Goal: Task Accomplishment & Management: Manage account settings

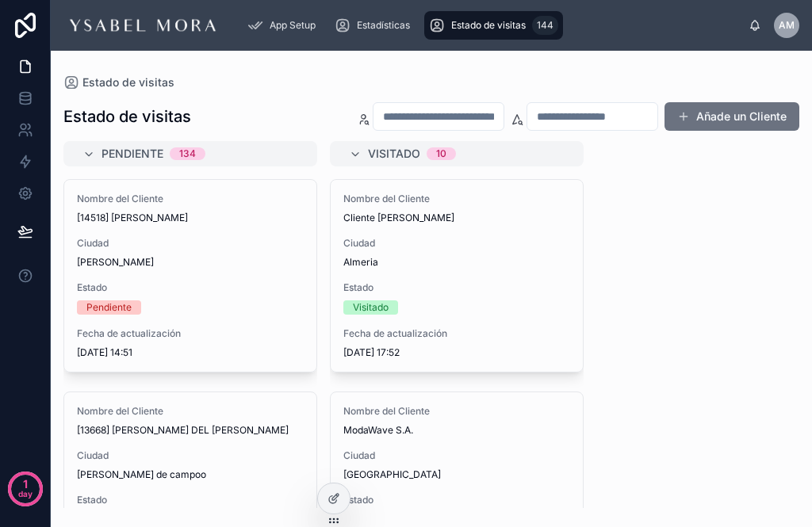
click at [256, 338] on span "Fecha de actualización" at bounding box center [190, 333] width 227 height 13
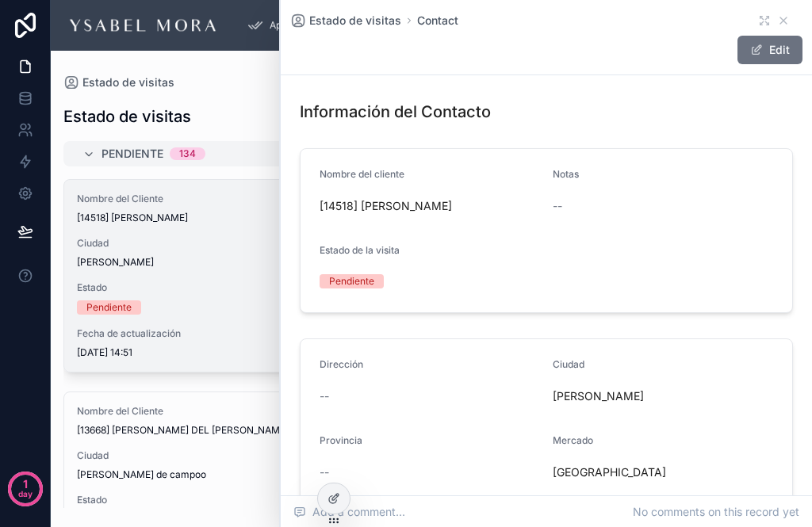
click at [781, 43] on button "Edit" at bounding box center [769, 50] width 65 height 29
click at [773, 43] on button "Edit" at bounding box center [769, 50] width 65 height 29
click at [778, 54] on button "Edit" at bounding box center [769, 50] width 65 height 29
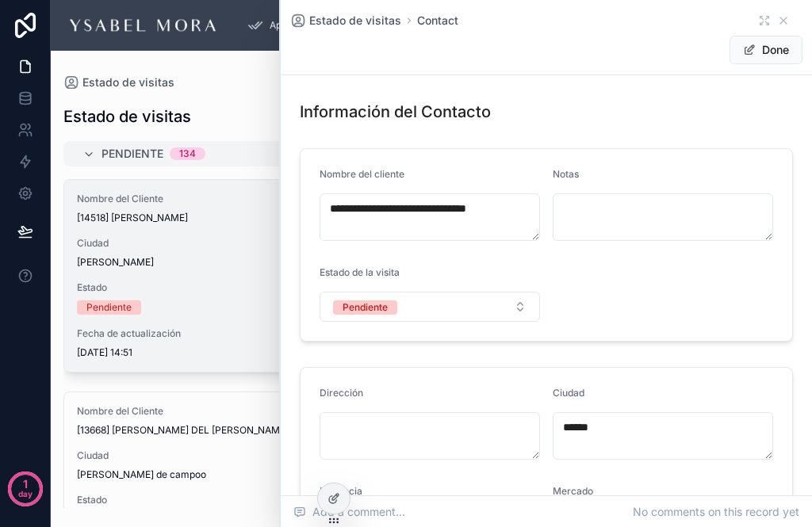
click at [502, 296] on button "Pendiente" at bounding box center [429, 307] width 220 height 30
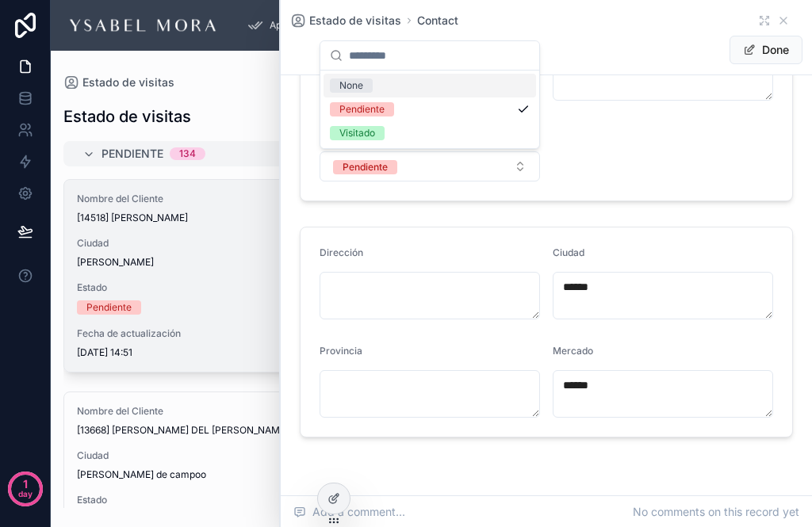
scroll to position [139, 0]
click at [384, 143] on div "Visitado" at bounding box center [429, 133] width 212 height 24
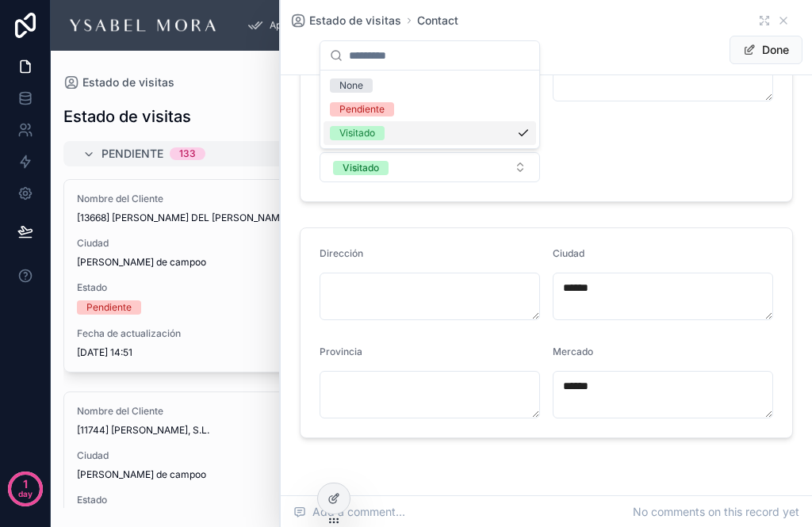
click at [776, 55] on button "Done" at bounding box center [765, 50] width 73 height 29
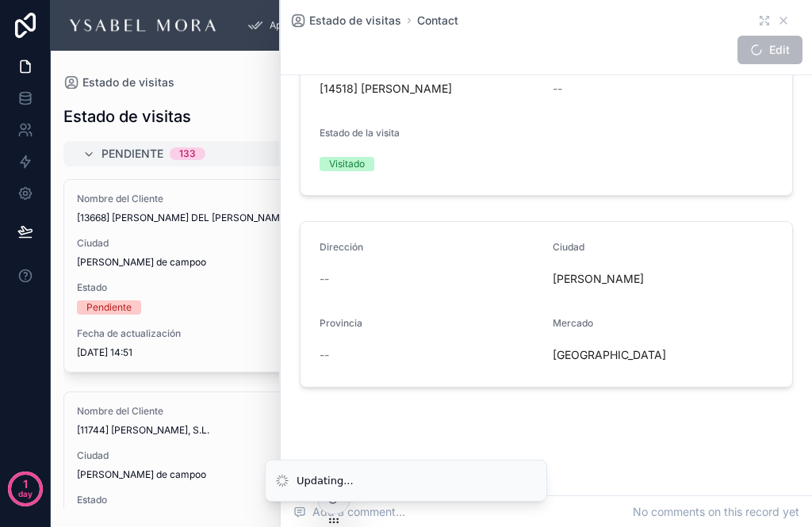
scroll to position [0, 0]
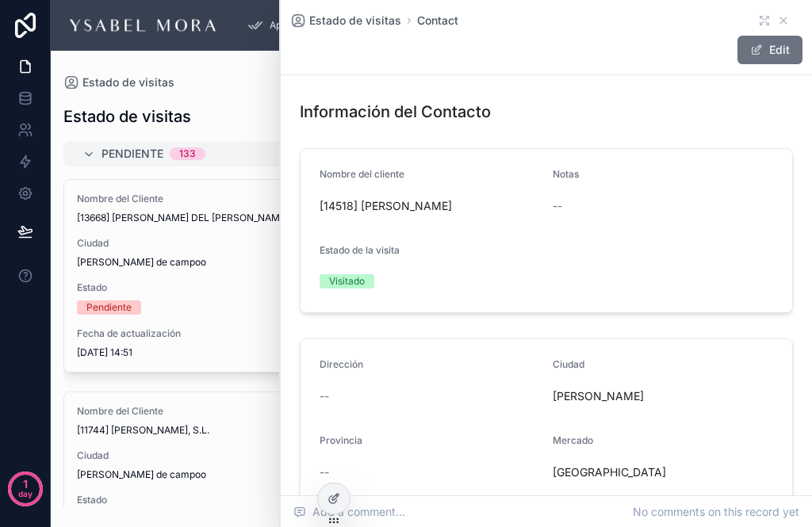
click at [787, 17] on icon at bounding box center [783, 20] width 13 height 13
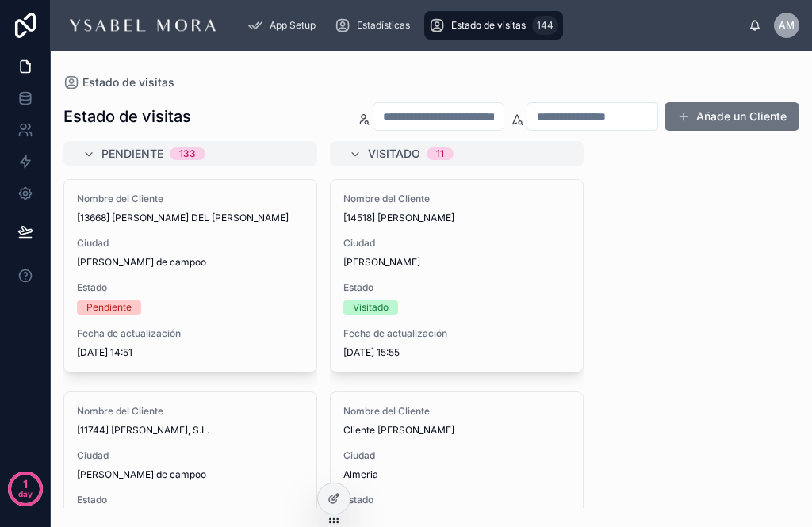
click at [785, 21] on span "AM" at bounding box center [786, 25] width 16 height 13
click at [356, 155] on icon at bounding box center [355, 154] width 13 height 13
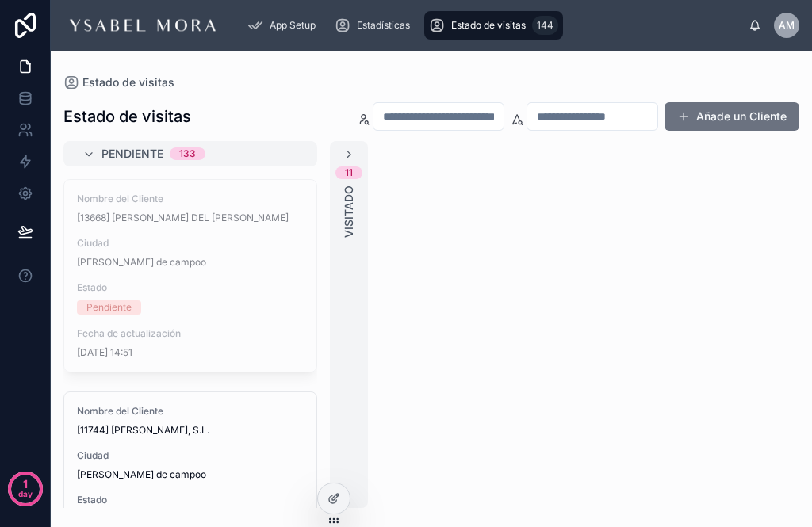
click at [354, 154] on icon at bounding box center [348, 154] width 13 height 13
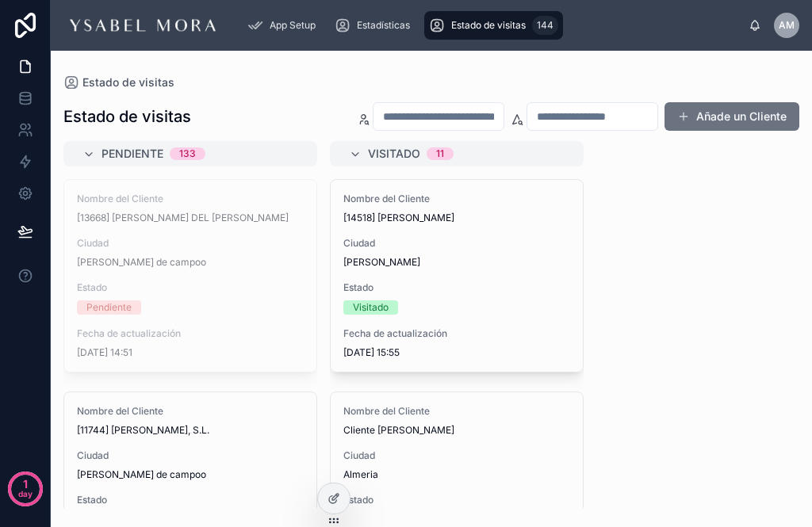
click at [337, 161] on div "Visitado 11" at bounding box center [457, 153] width 254 height 25
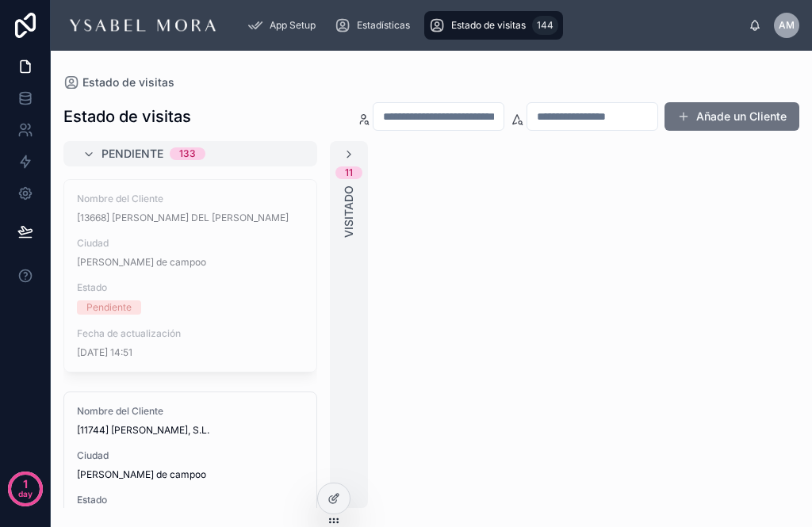
click at [345, 223] on span "Visitado" at bounding box center [349, 211] width 16 height 52
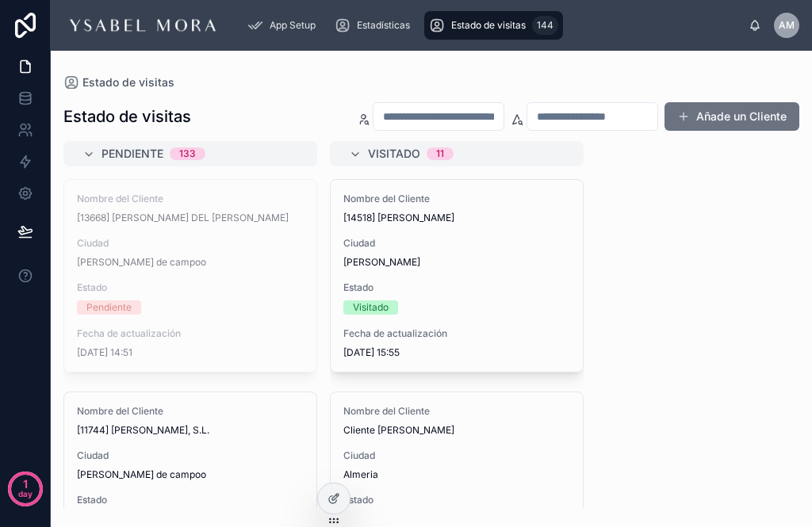
click at [344, 141] on div "Visitado 11" at bounding box center [457, 153] width 254 height 25
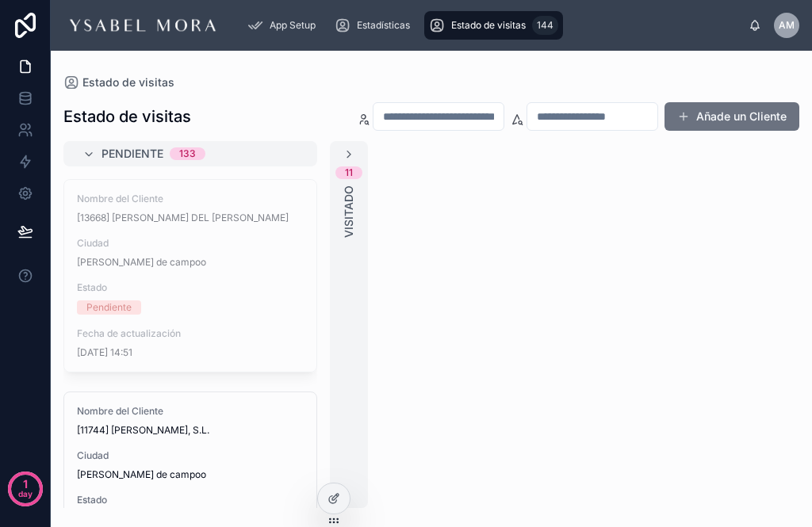
click at [351, 149] on icon at bounding box center [348, 154] width 13 height 13
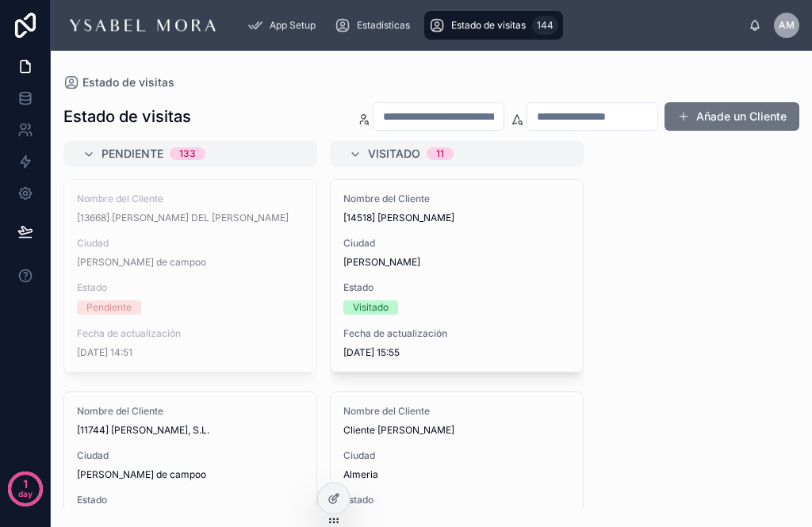
click at [339, 157] on div "Visitado 11" at bounding box center [457, 153] width 254 height 25
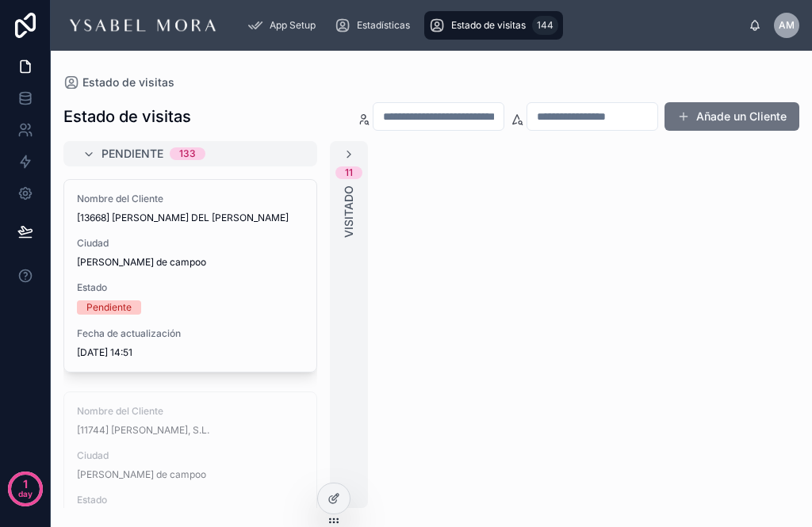
click at [350, 156] on icon at bounding box center [348, 154] width 13 height 13
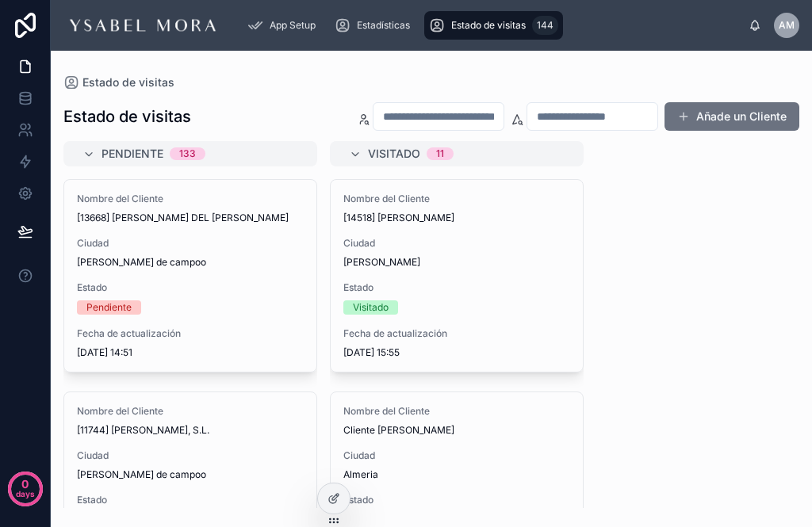
click at [641, 333] on div "Pendiente 133 Nombre del Cliente [13668] MARIA DEL CARMEN HIGUERA TORIBIO Ciuda…" at bounding box center [431, 324] width 761 height 367
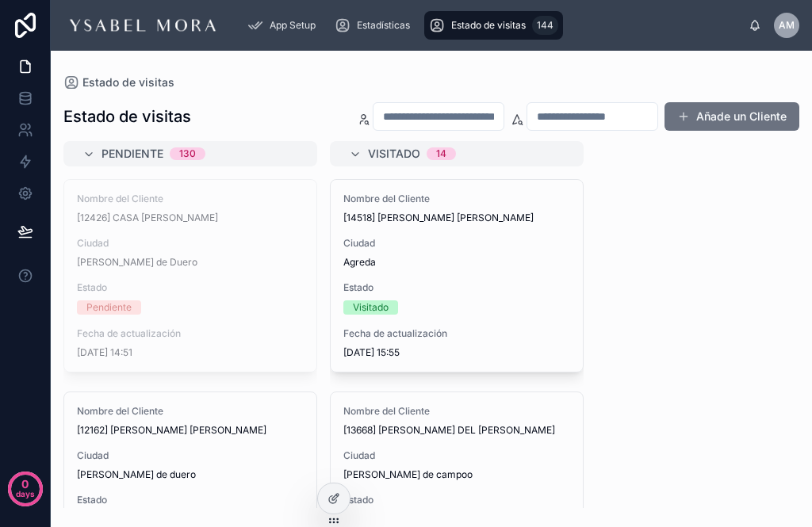
click at [793, 330] on div "Pendiente 130 Nombre del Cliente [12426] CASA VALDAZO SL Ciudad Aranda de Duero…" at bounding box center [431, 324] width 761 height 367
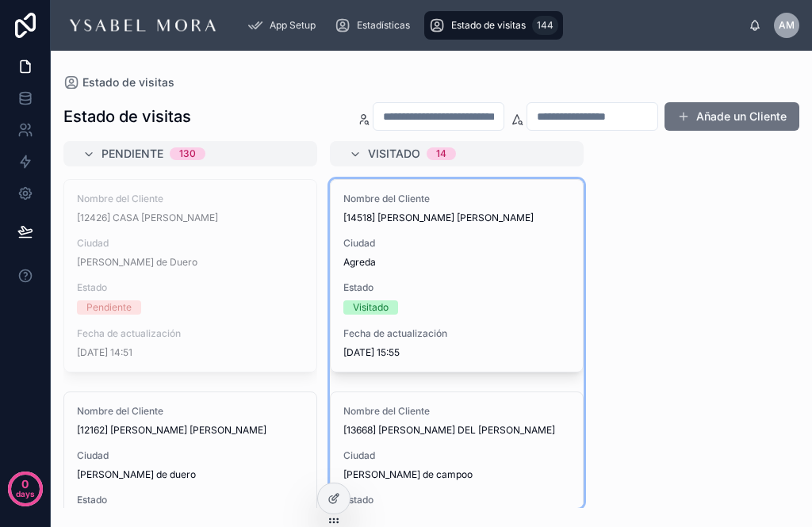
click at [246, 476] on span "Aranda de duero" at bounding box center [190, 474] width 227 height 13
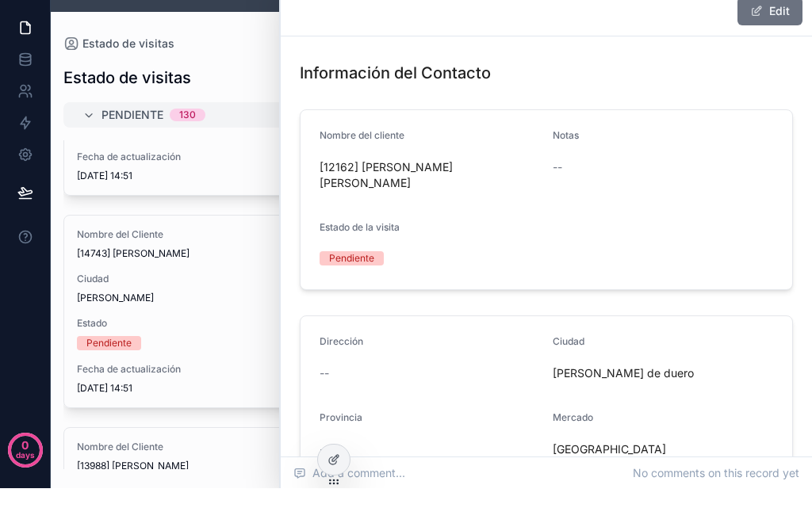
click at [778, 28] on div "Estado de visitas Contact" at bounding box center [546, 21] width 512 height 16
click at [207, 105] on div "Estado de visitas Añade un Cliente" at bounding box center [430, 116] width 735 height 30
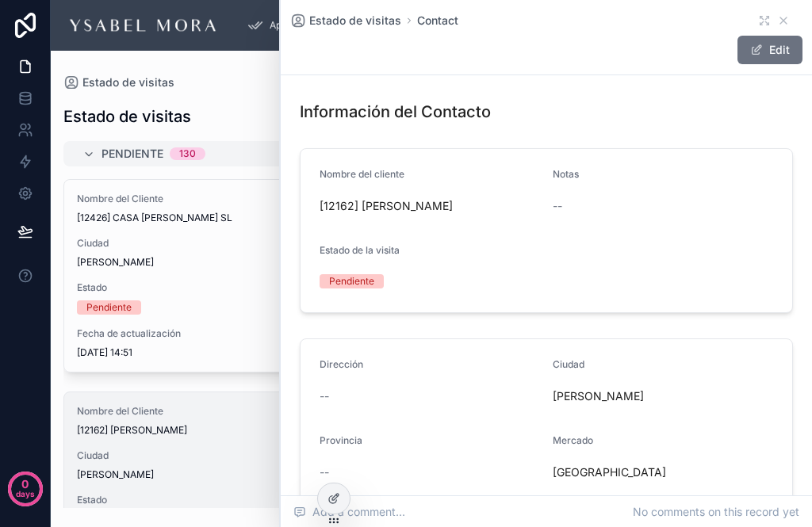
click at [789, 15] on icon at bounding box center [783, 20] width 13 height 13
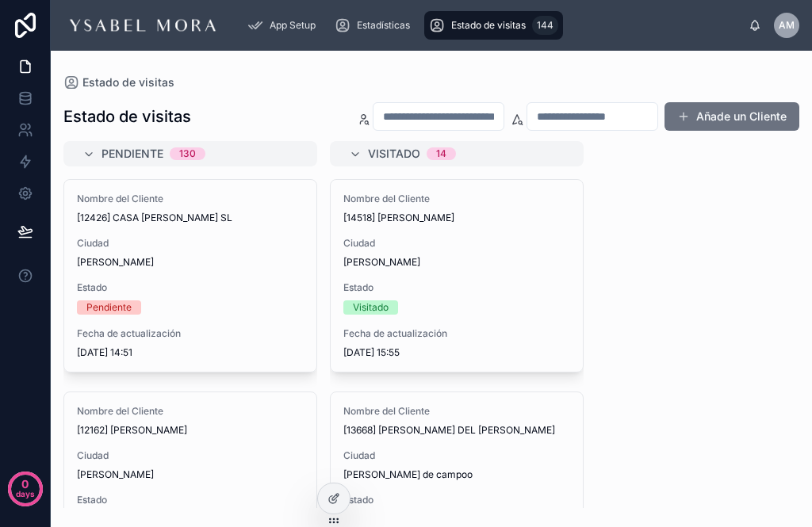
click at [762, 57] on div "Estado de visitas Estado de visitas Añade un Cliente Pendiente 130 Nombre del C…" at bounding box center [431, 279] width 761 height 457
